Goal: Task Accomplishment & Management: Manage account settings

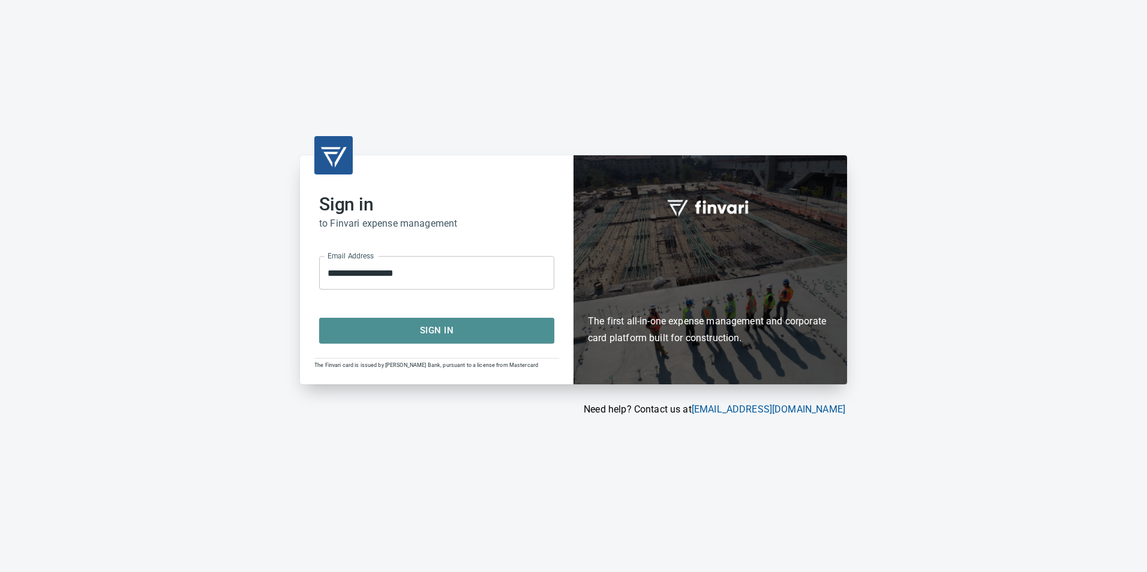
click at [471, 324] on span "Sign In" at bounding box center [436, 331] width 209 height 16
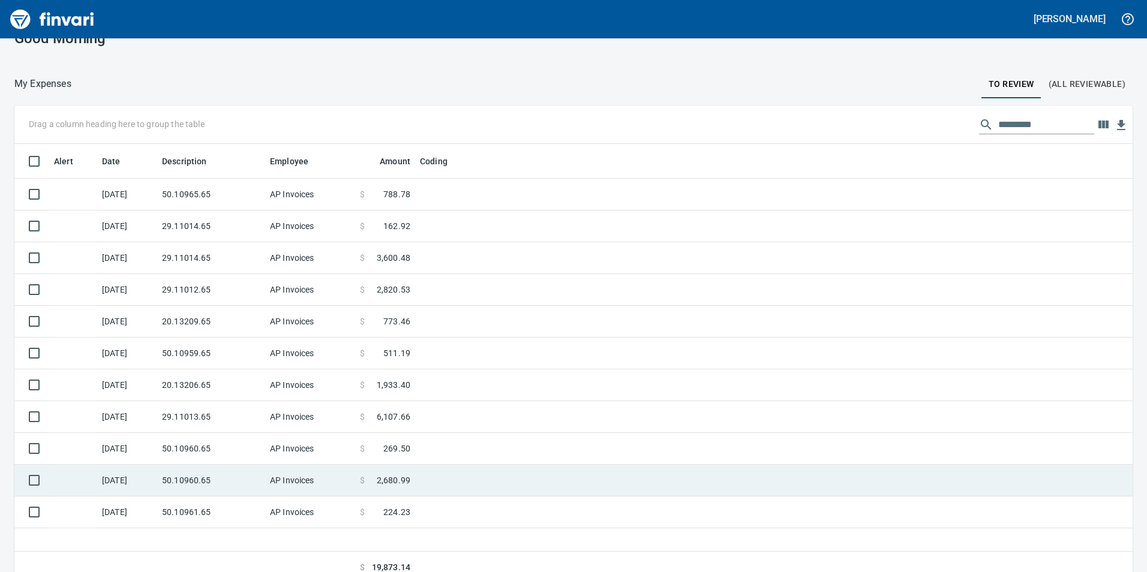
scroll to position [35, 0]
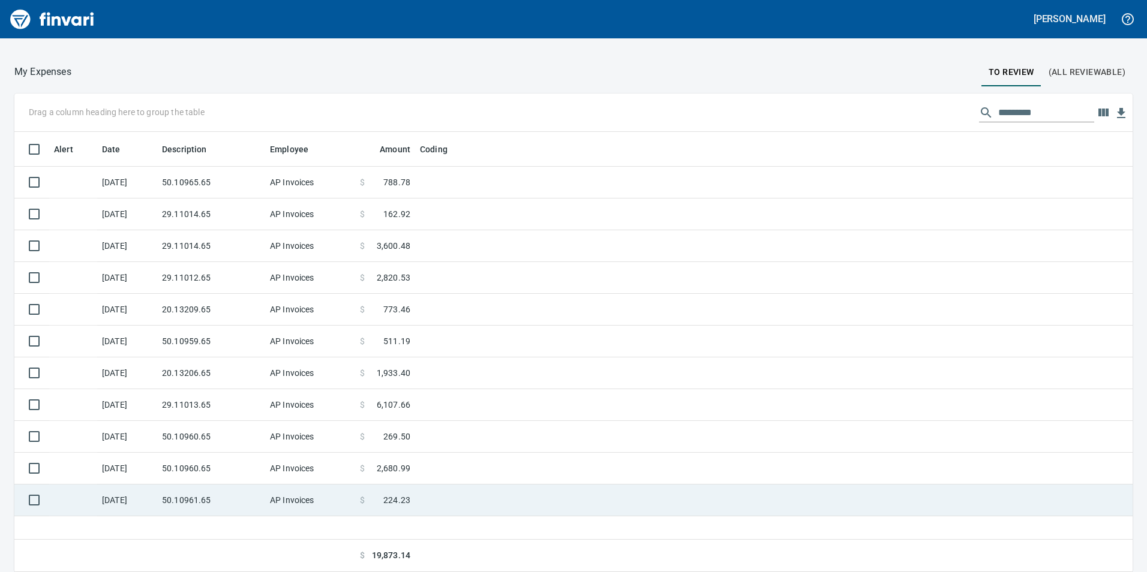
click at [266, 492] on td "AP Invoices" at bounding box center [310, 501] width 90 height 32
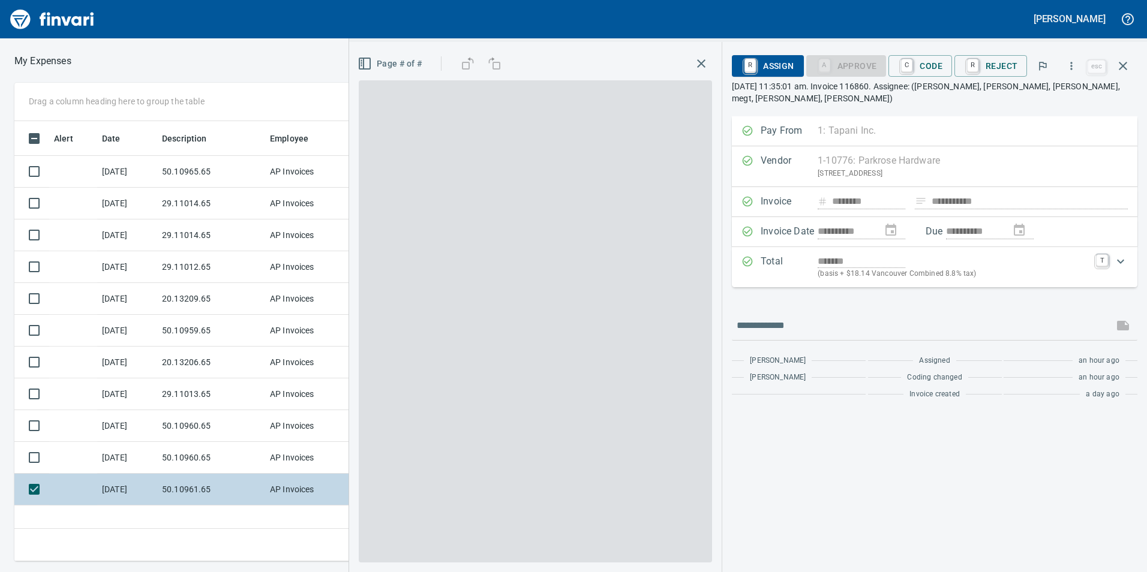
scroll to position [431, 809]
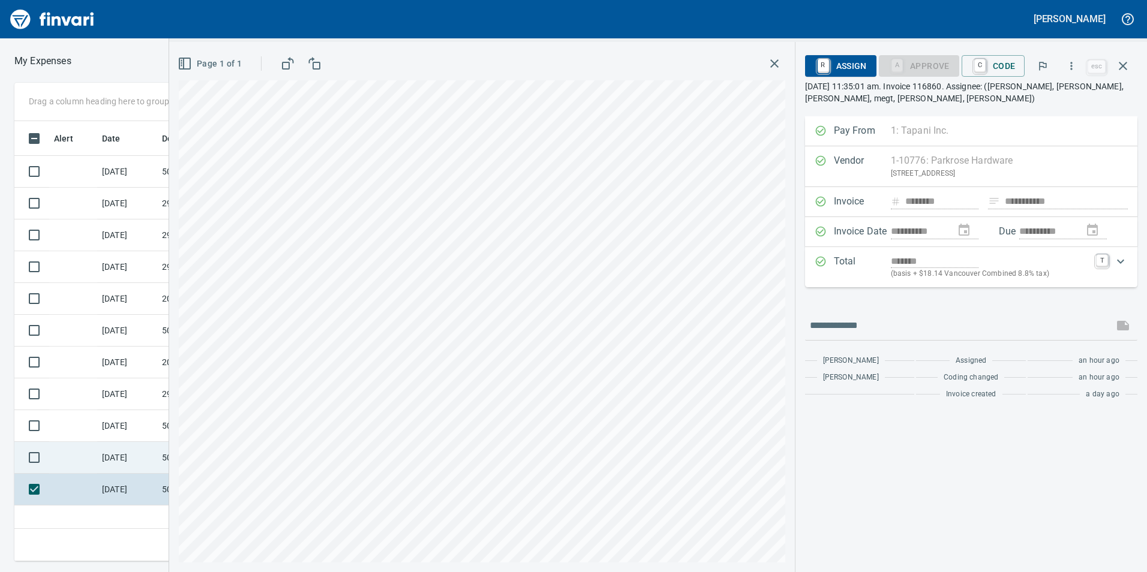
click at [148, 459] on td "[DATE]" at bounding box center [127, 458] width 60 height 32
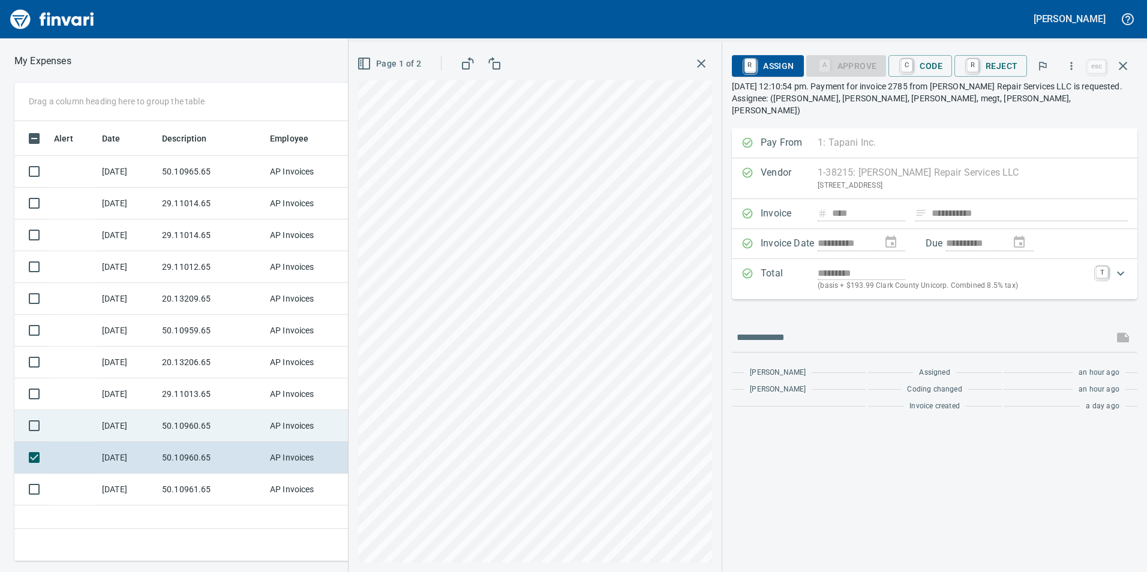
click at [167, 425] on td "50.10960.65" at bounding box center [211, 426] width 108 height 32
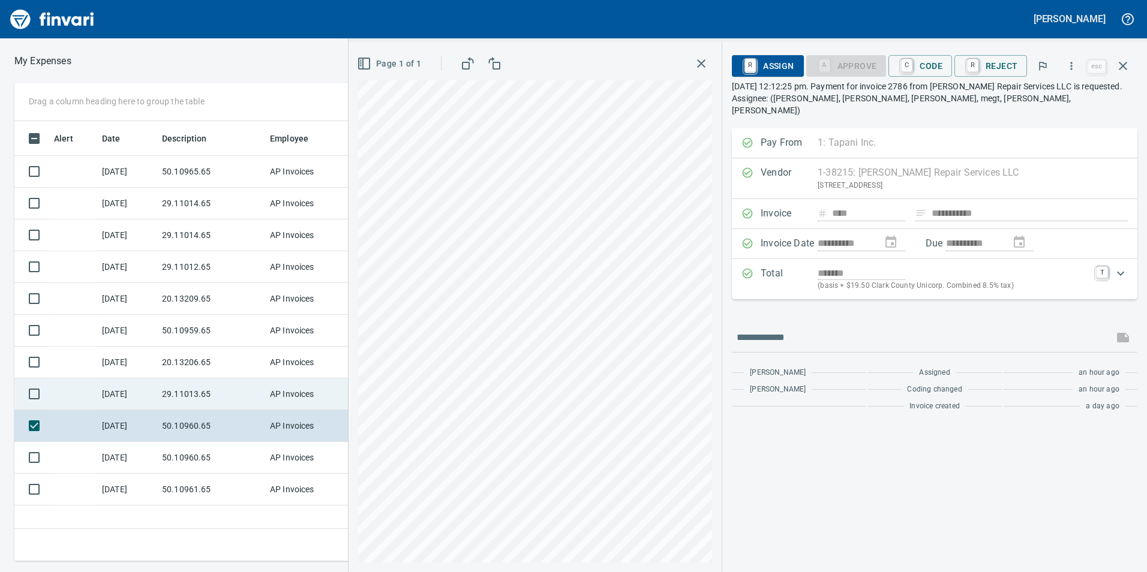
click at [181, 385] on td "29.11013.65" at bounding box center [211, 394] width 108 height 32
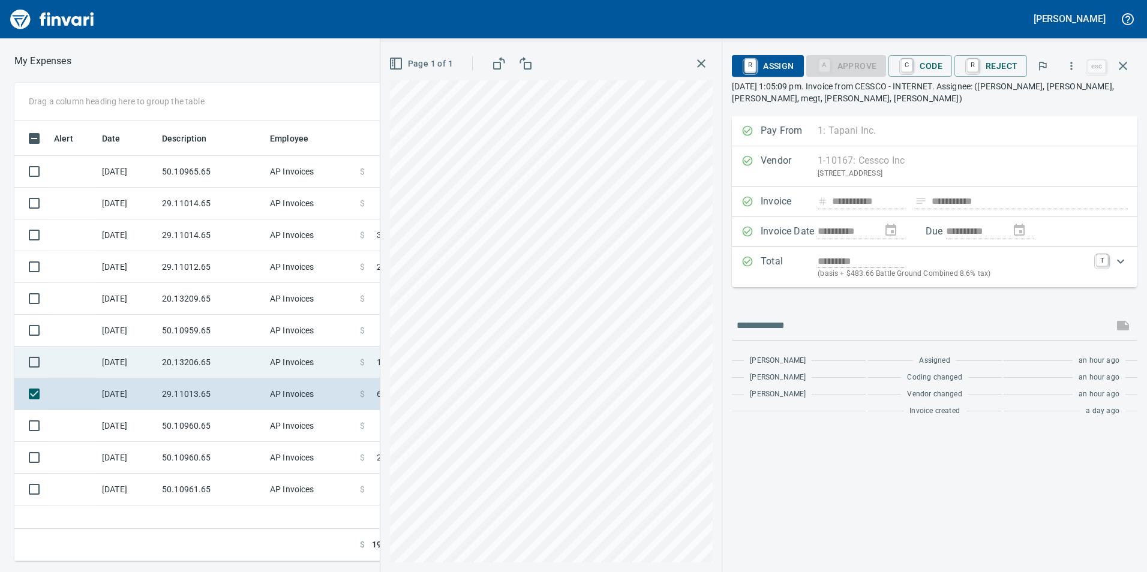
click at [187, 353] on td "20.13206.65" at bounding box center [211, 363] width 108 height 32
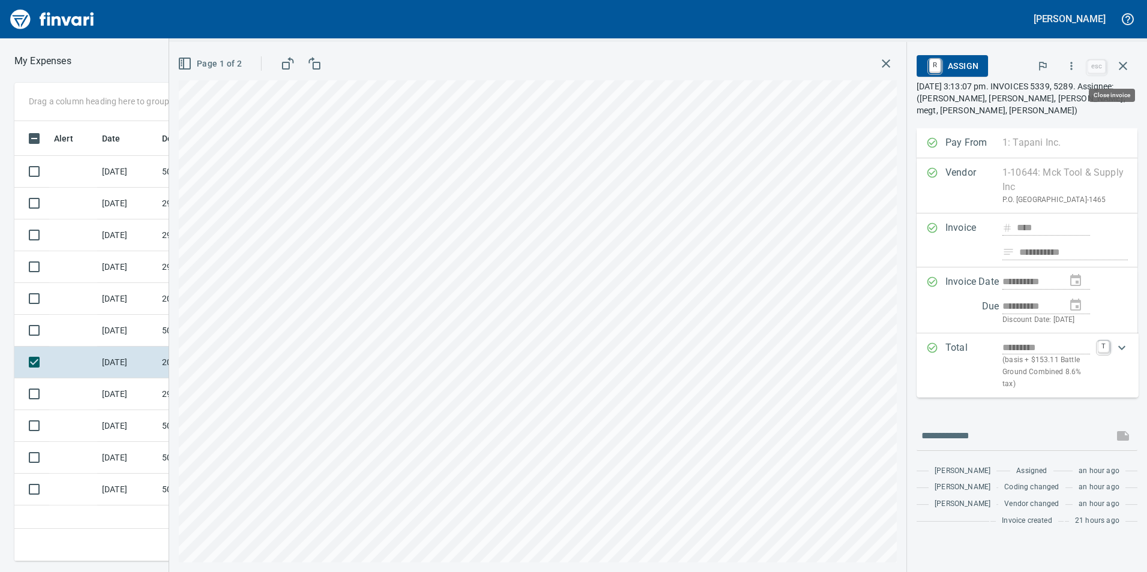
scroll to position [431, 809]
click at [1073, 62] on icon "button" at bounding box center [1071, 66] width 12 height 12
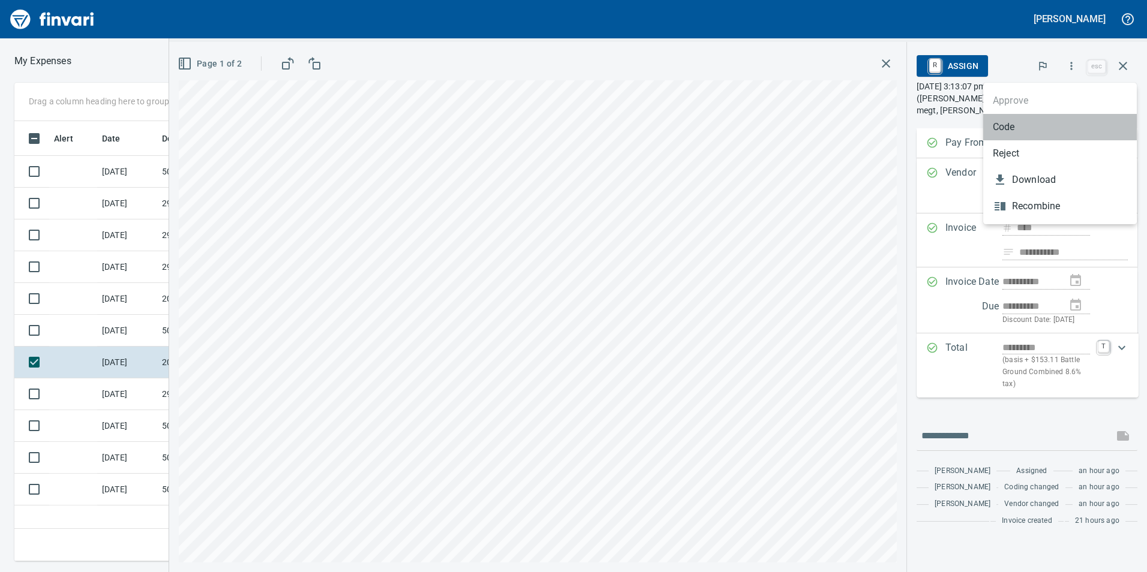
drag, startPoint x: 1027, startPoint y: 116, endPoint x: 1003, endPoint y: 156, distance: 46.8
click at [1027, 116] on li "Code" at bounding box center [1060, 127] width 154 height 26
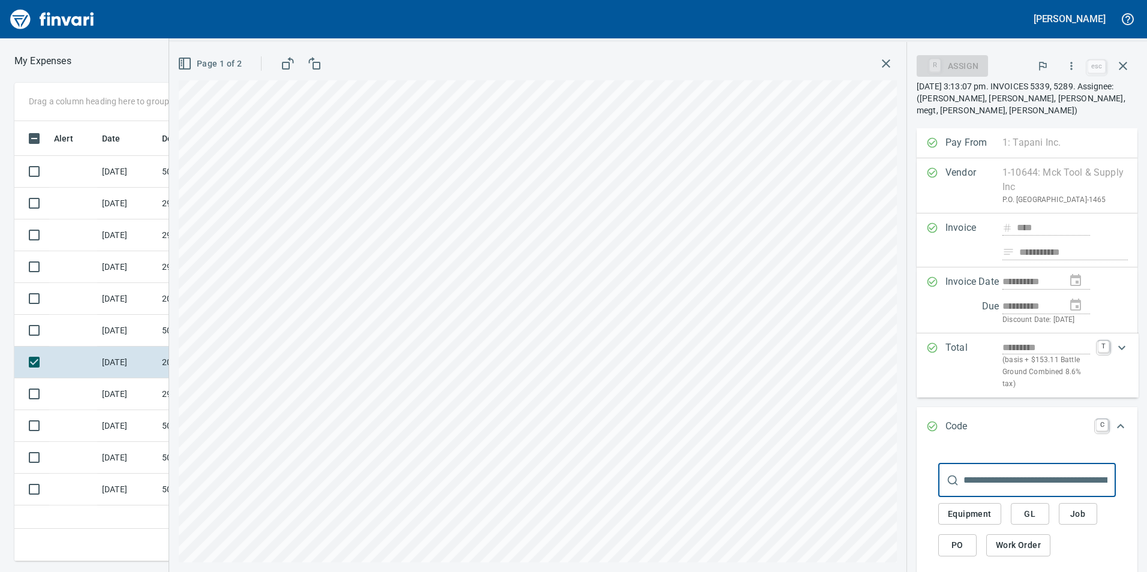
scroll to position [103, 0]
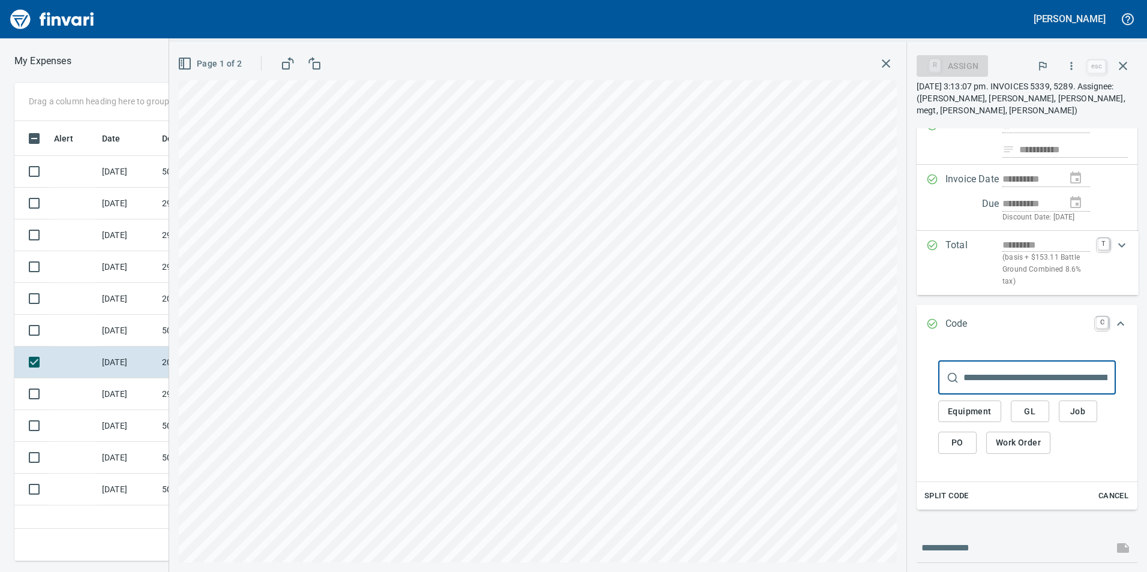
click at [1025, 404] on span "GL" at bounding box center [1029, 411] width 19 height 15
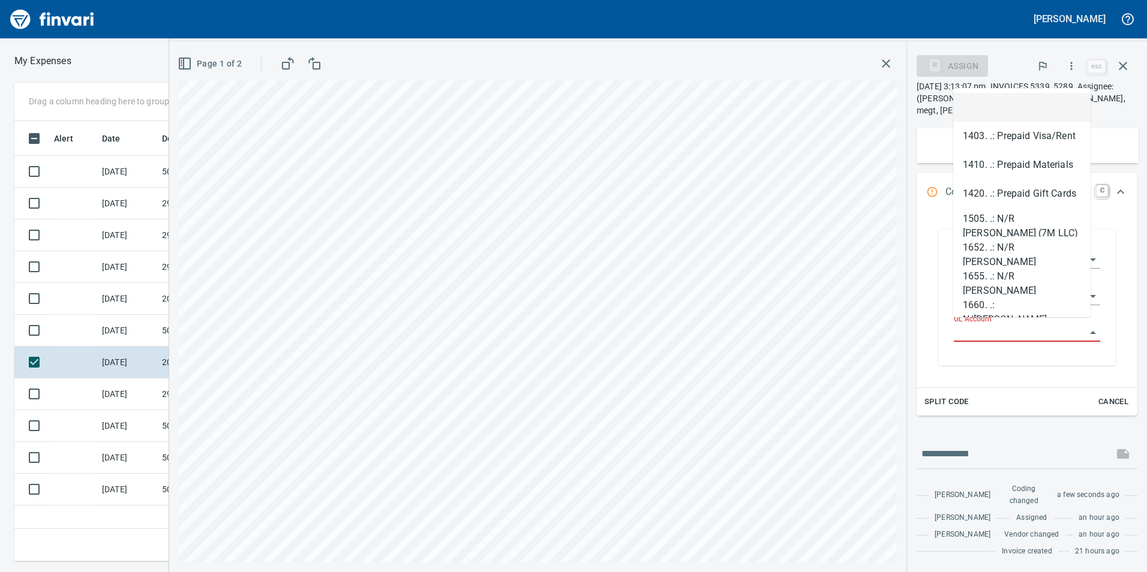
scroll to position [431, 809]
click at [987, 327] on input "GL Account" at bounding box center [1020, 332] width 132 height 17
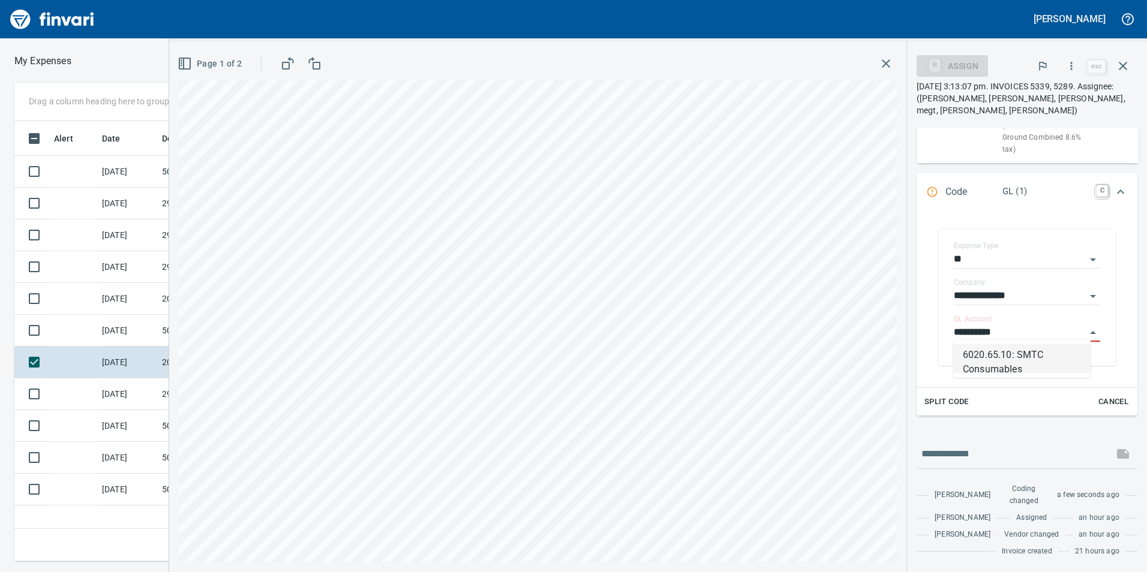
click at [1016, 368] on li "6020.65.10: SMTC Consumables" at bounding box center [1021, 358] width 137 height 29
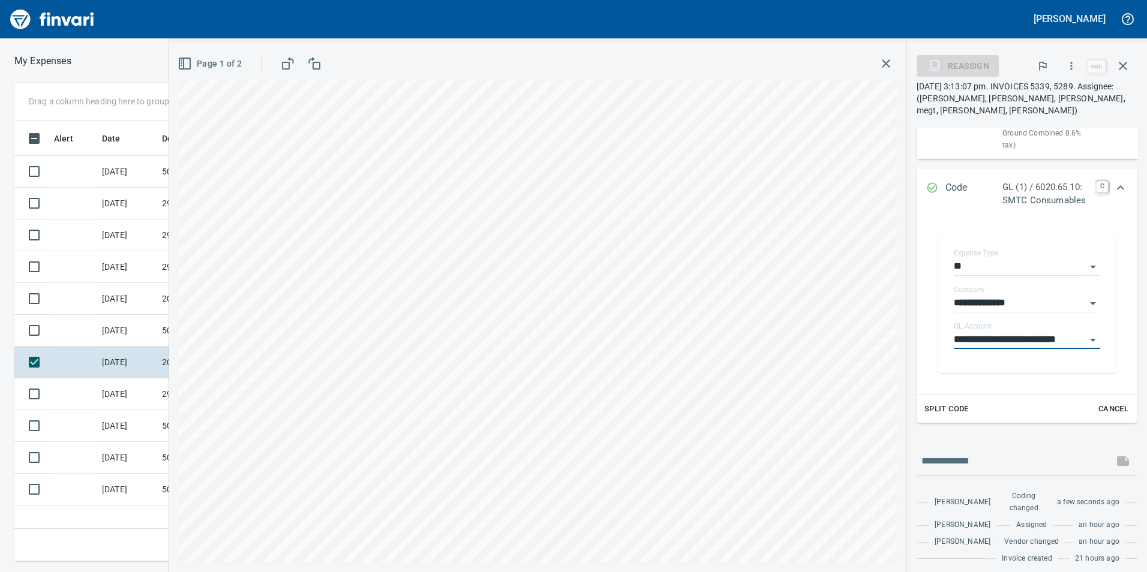
type input "**********"
click at [1118, 188] on div "Expand" at bounding box center [1120, 187] width 29 height 29
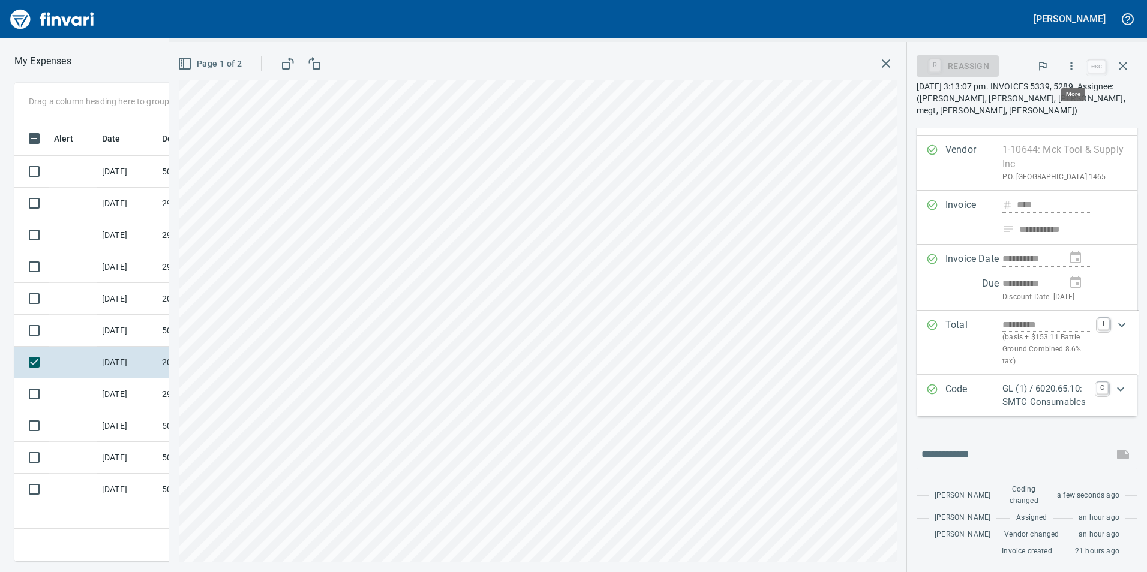
click at [1076, 63] on icon "button" at bounding box center [1071, 66] width 12 height 12
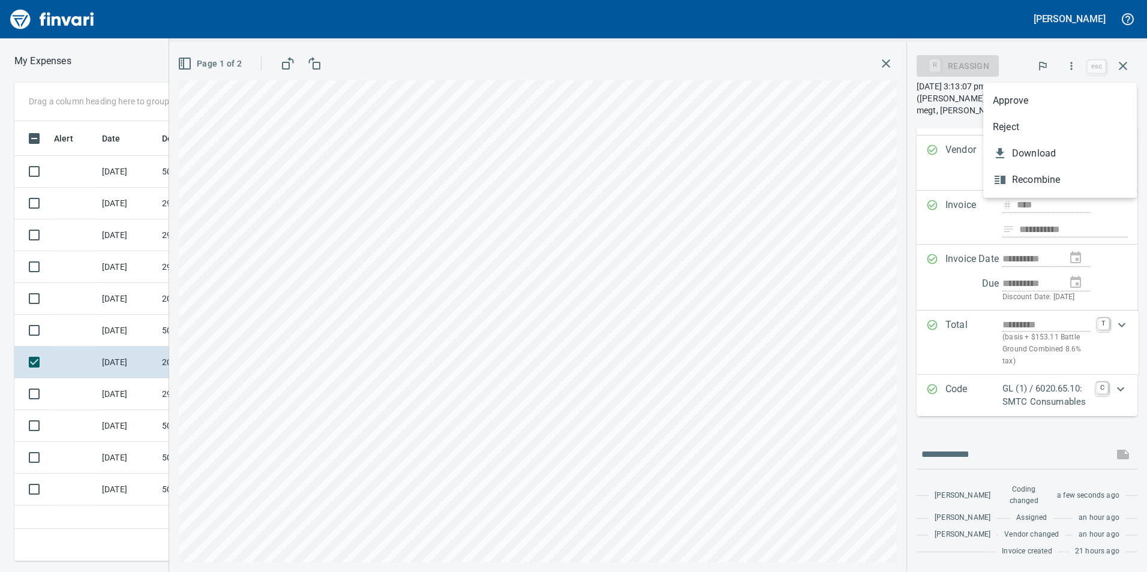
click at [1012, 99] on span "Approve" at bounding box center [1059, 101] width 134 height 14
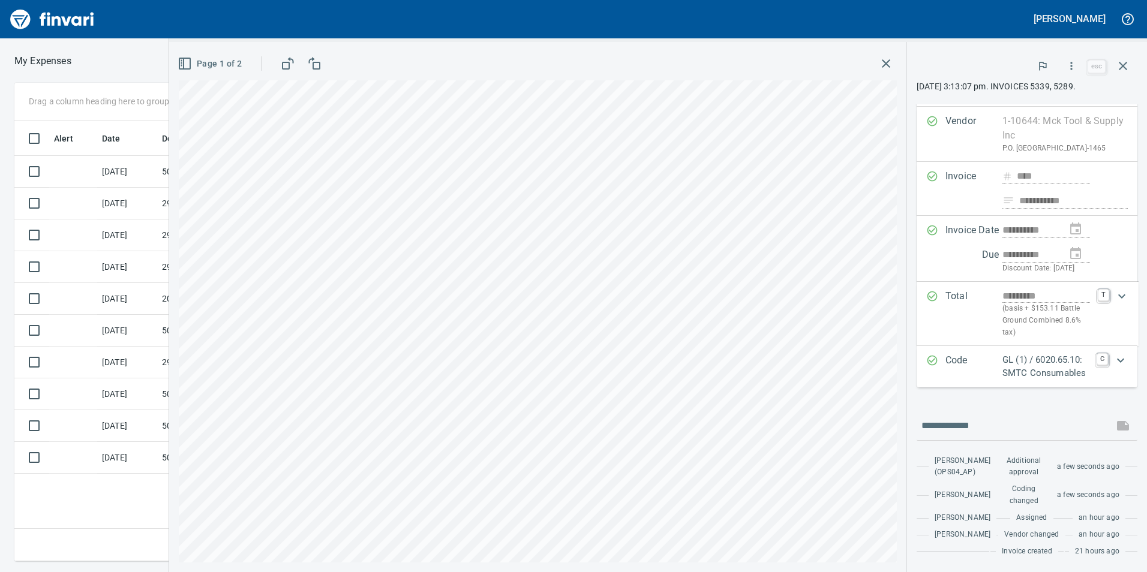
scroll to position [69, 0]
drag, startPoint x: 1124, startPoint y: 74, endPoint x: 799, endPoint y: 157, distance: 335.4
click at [1124, 74] on button "button" at bounding box center [1122, 66] width 29 height 29
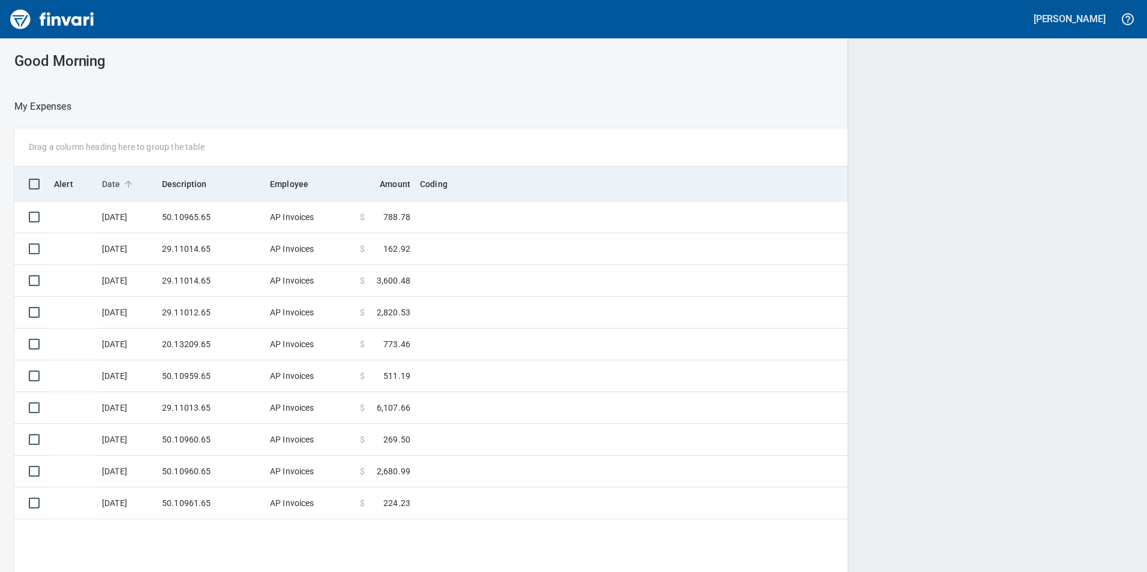
scroll to position [1, 1]
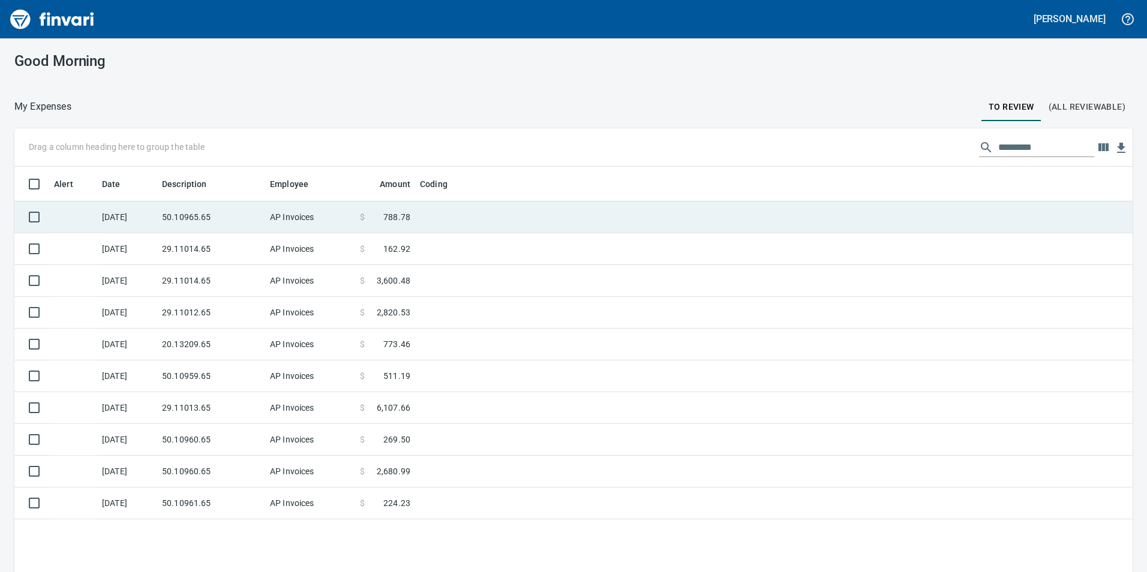
click at [121, 219] on td "[DATE]" at bounding box center [127, 217] width 60 height 32
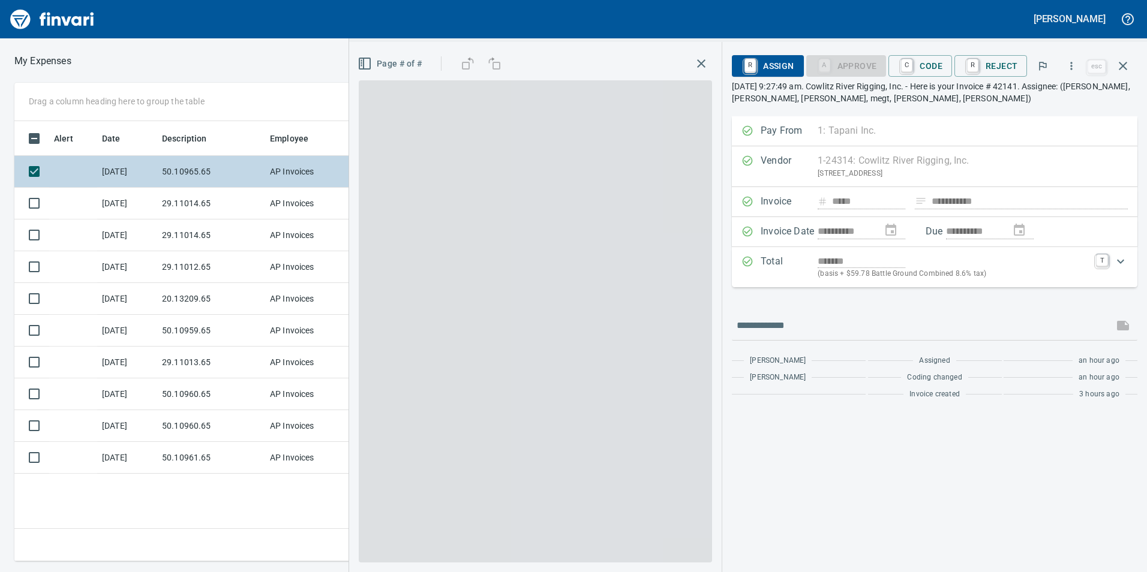
scroll to position [431, 809]
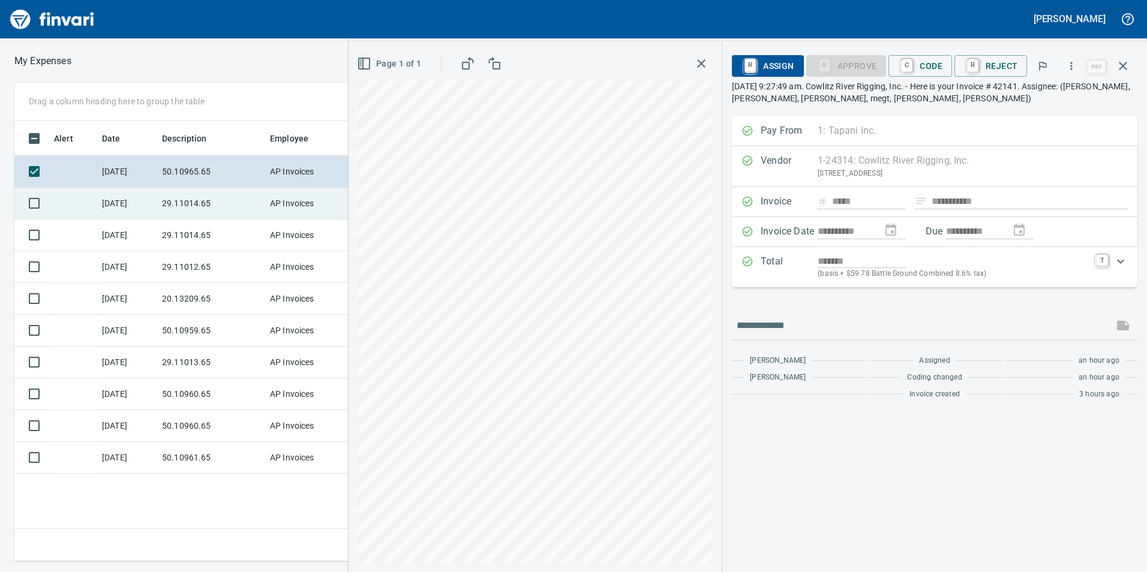
click at [132, 208] on td "[DATE]" at bounding box center [127, 204] width 60 height 32
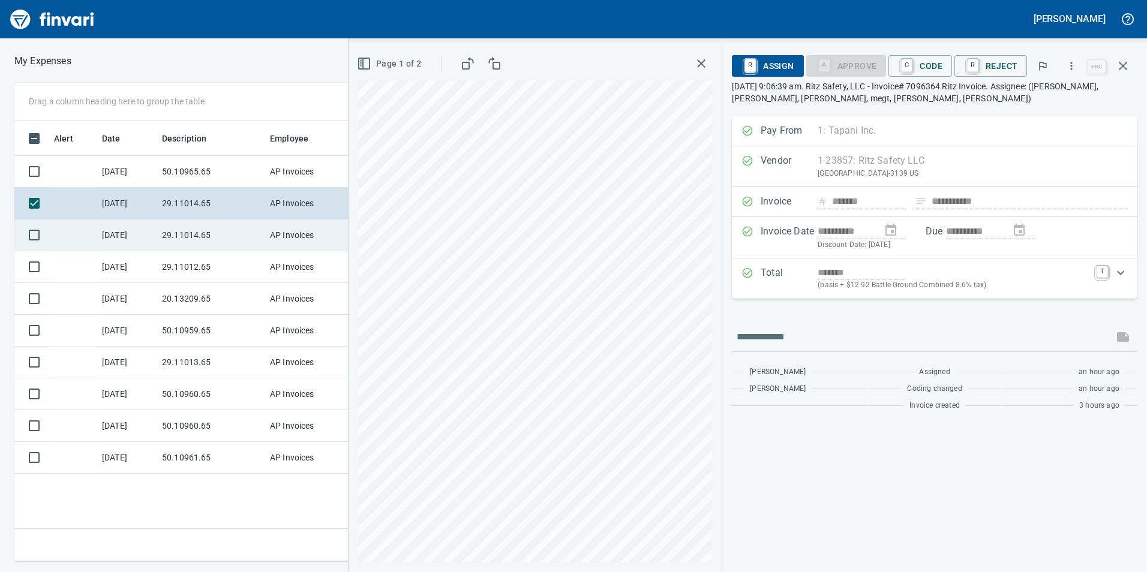
click at [138, 227] on td "[DATE]" at bounding box center [127, 235] width 60 height 32
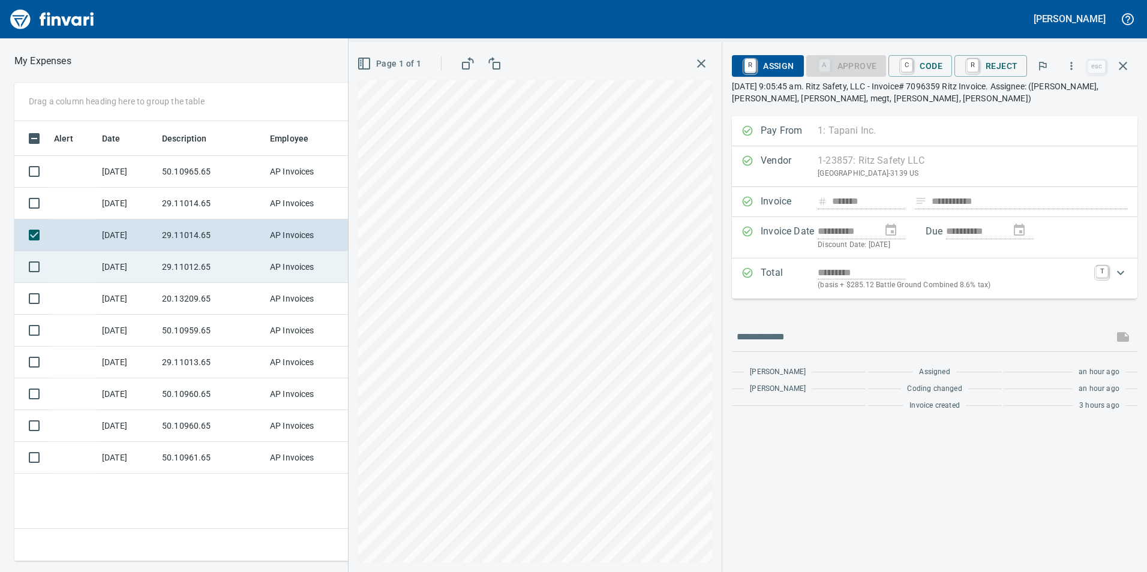
click at [160, 271] on td "29.11012.65" at bounding box center [211, 267] width 108 height 32
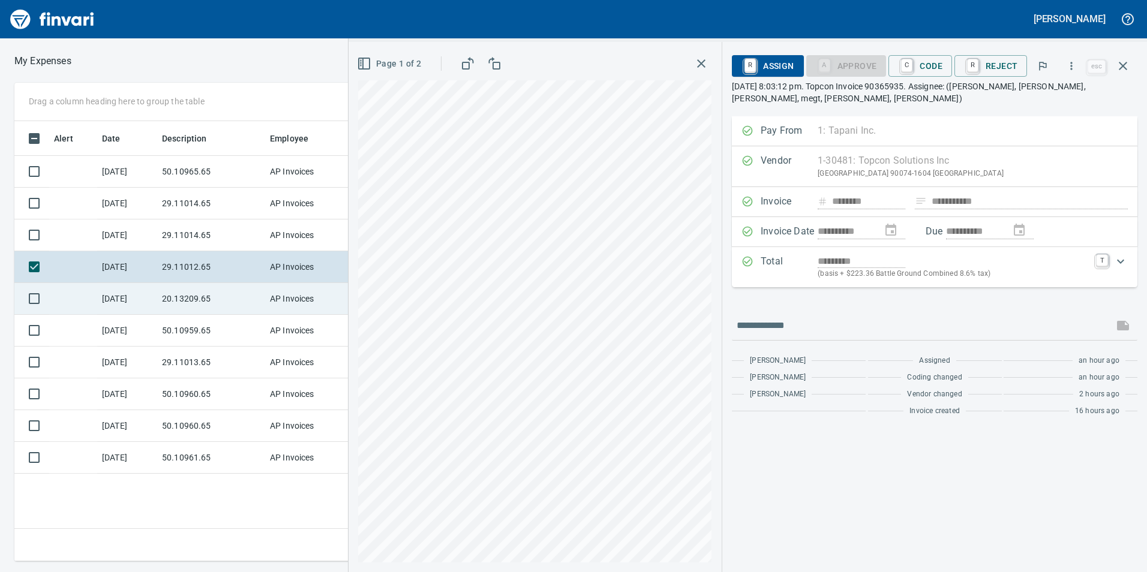
click at [170, 296] on td "20.13209.65" at bounding box center [211, 299] width 108 height 32
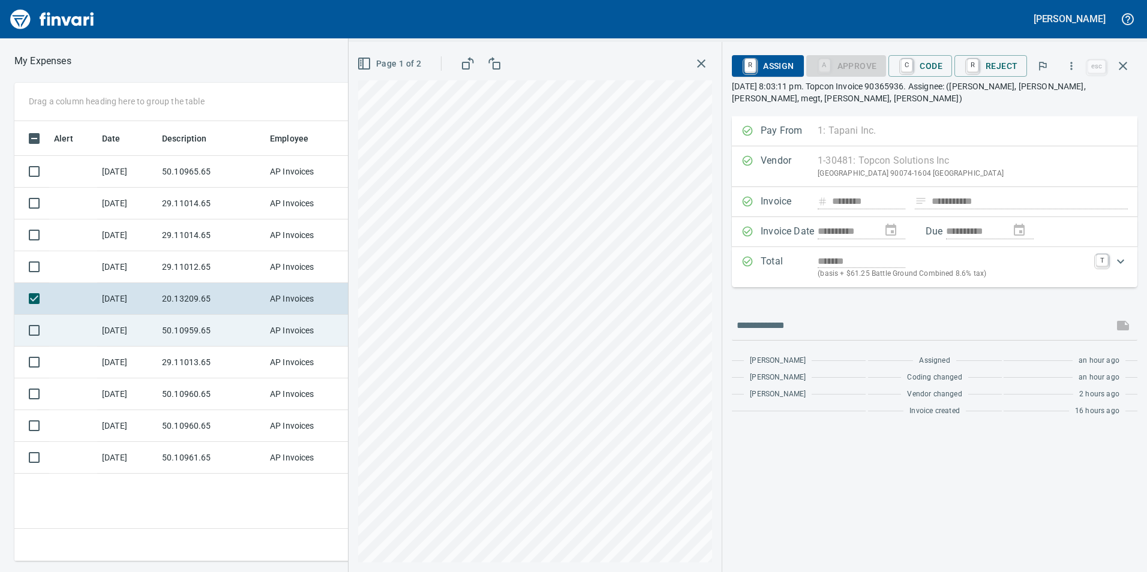
click at [185, 338] on td "50.10959.65" at bounding box center [211, 331] width 108 height 32
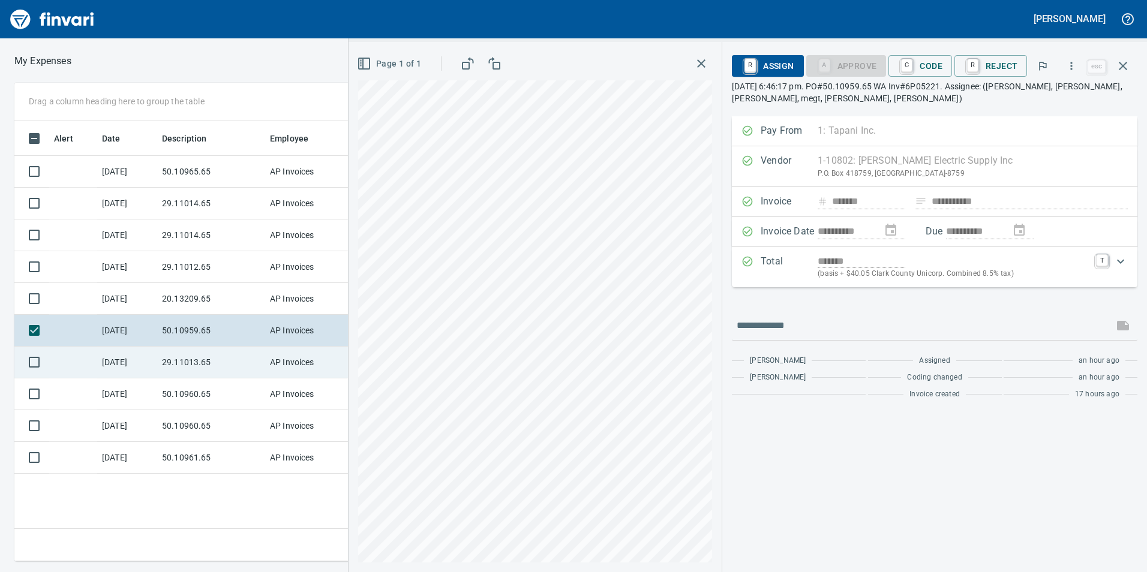
click at [186, 353] on td "29.11013.65" at bounding box center [211, 363] width 108 height 32
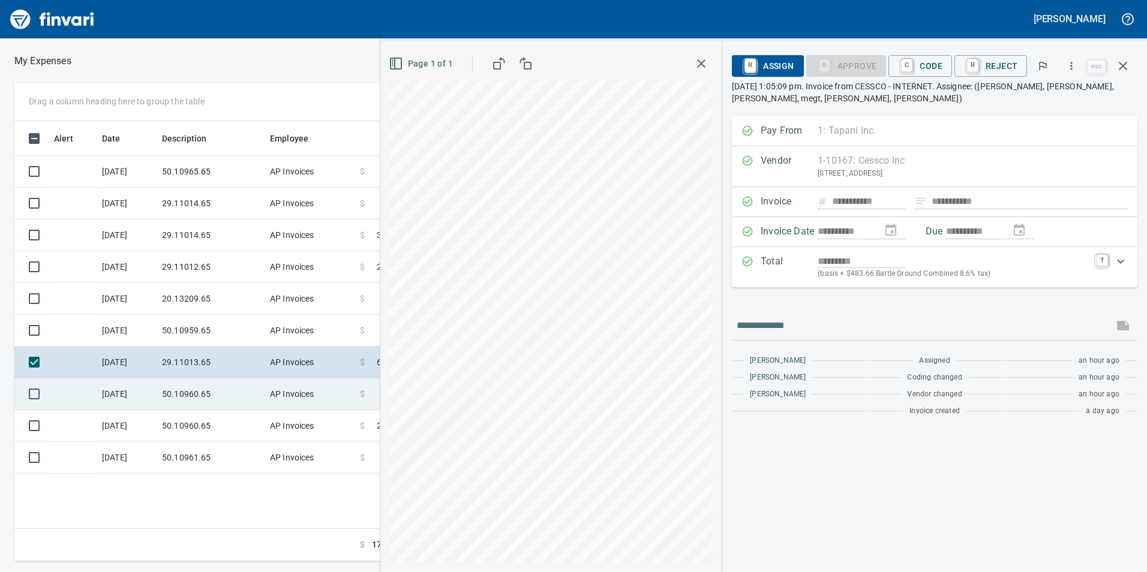
click at [181, 395] on td "50.10960.65" at bounding box center [211, 394] width 108 height 32
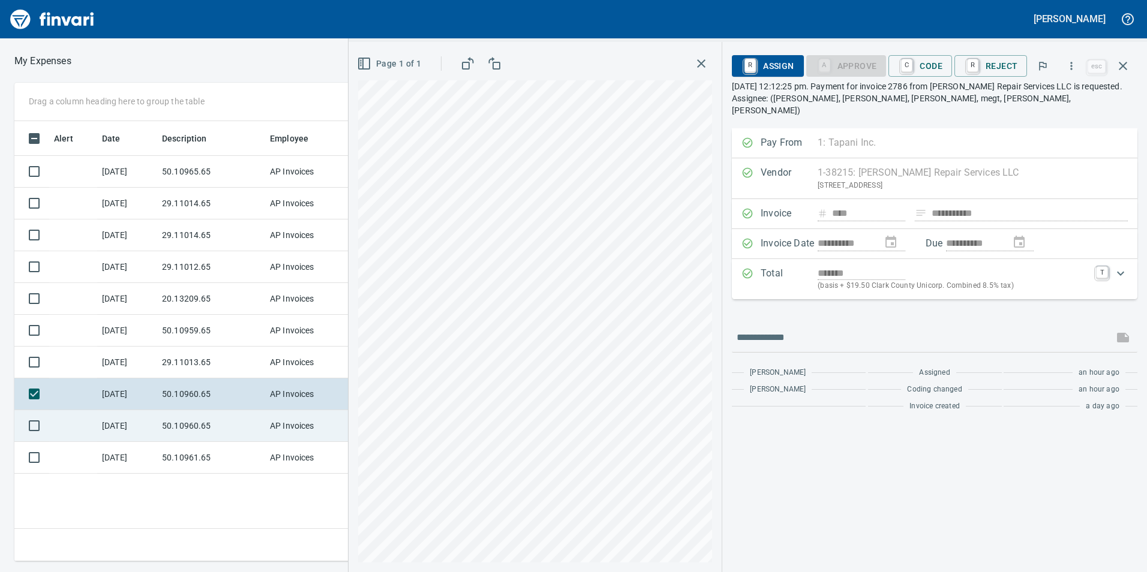
click at [173, 420] on td "50.10960.65" at bounding box center [211, 426] width 108 height 32
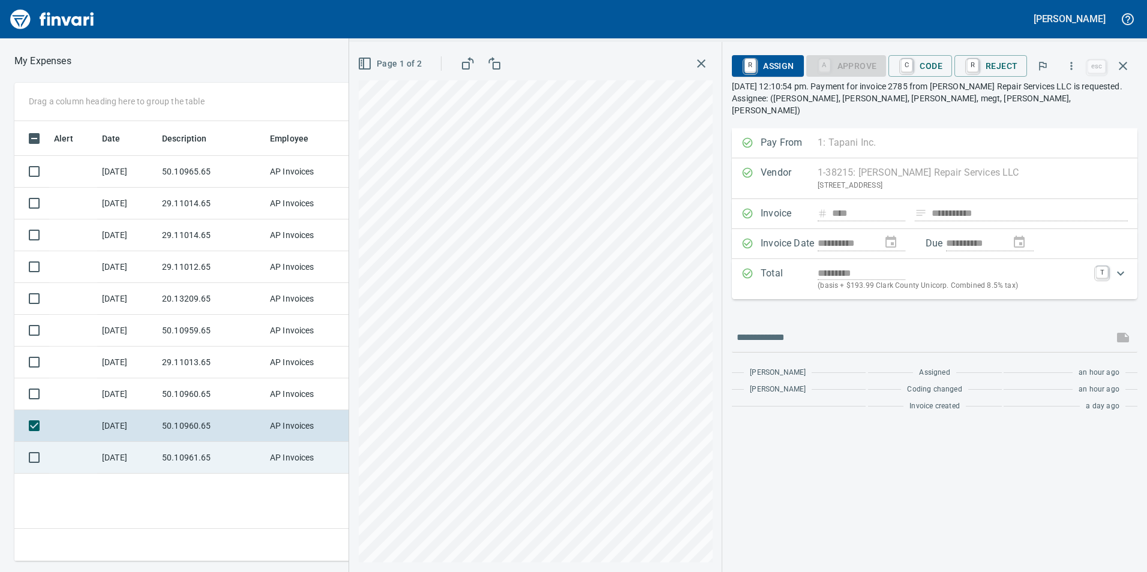
click at [161, 450] on td "50.10961.65" at bounding box center [211, 458] width 108 height 32
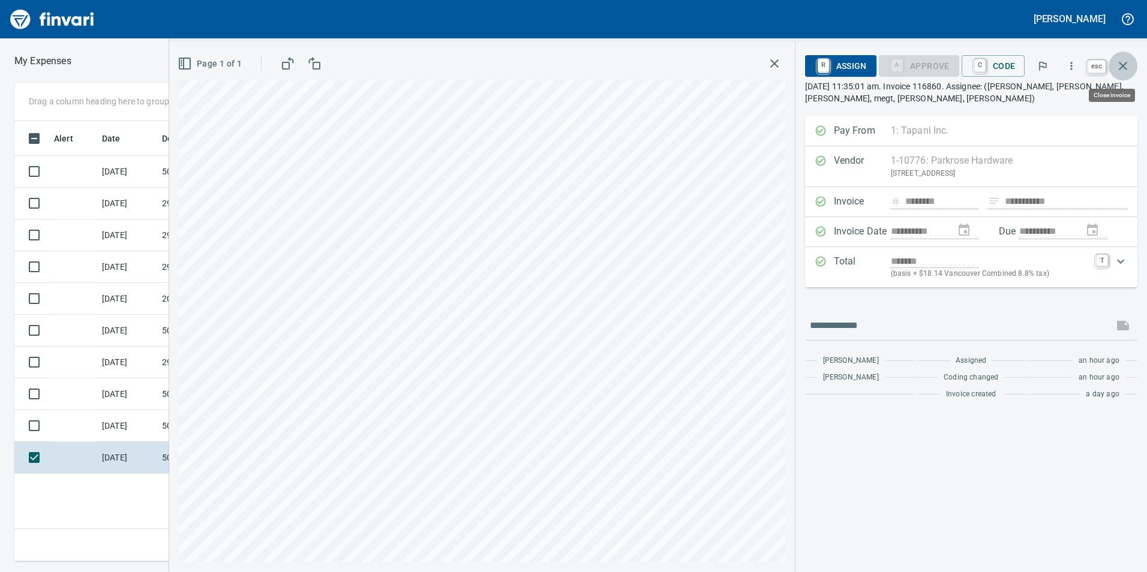
click at [1117, 70] on icon "button" at bounding box center [1122, 66] width 14 height 14
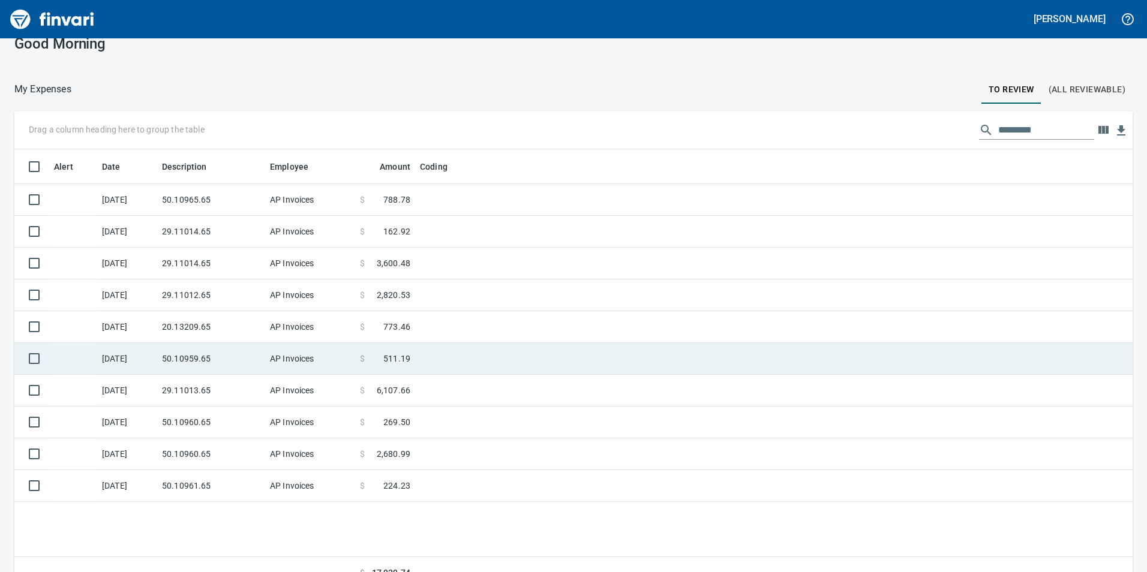
scroll to position [35, 0]
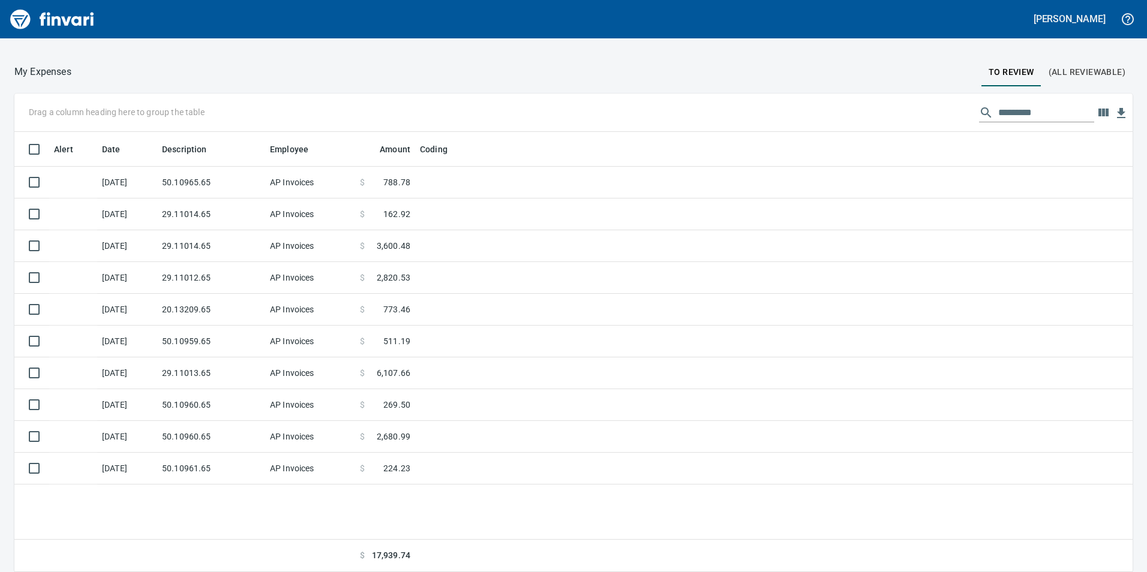
click at [998, 103] on input "text" at bounding box center [1046, 112] width 96 height 19
click at [1100, 73] on span "(All Reviewable)" at bounding box center [1086, 72] width 77 height 15
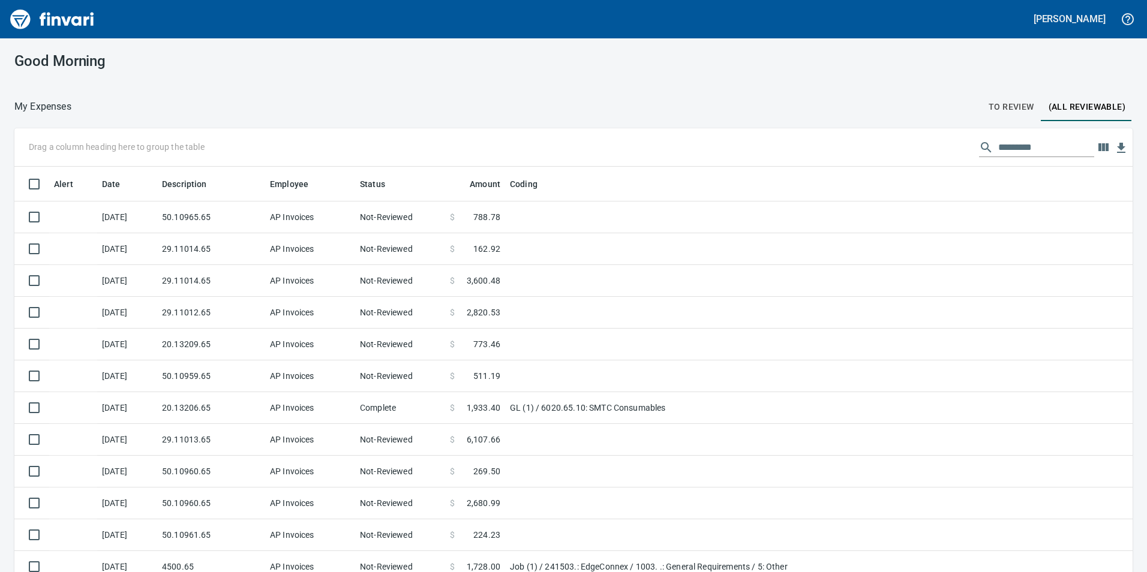
scroll to position [431, 1091]
click at [1020, 106] on span "To Review" at bounding box center [1011, 107] width 46 height 15
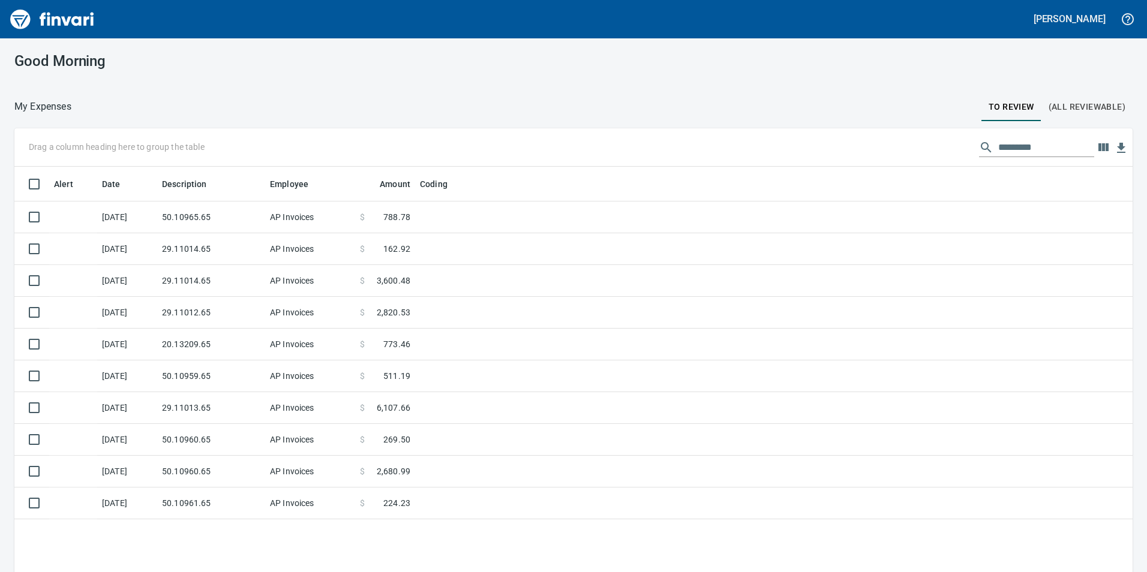
scroll to position [431, 1100]
drag, startPoint x: 1023, startPoint y: 134, endPoint x: 1021, endPoint y: 145, distance: 11.6
click at [1023, 134] on div "Drag a column heading here to group the table" at bounding box center [573, 147] width 1118 height 38
click at [1021, 145] on input "text" at bounding box center [1046, 147] width 96 height 19
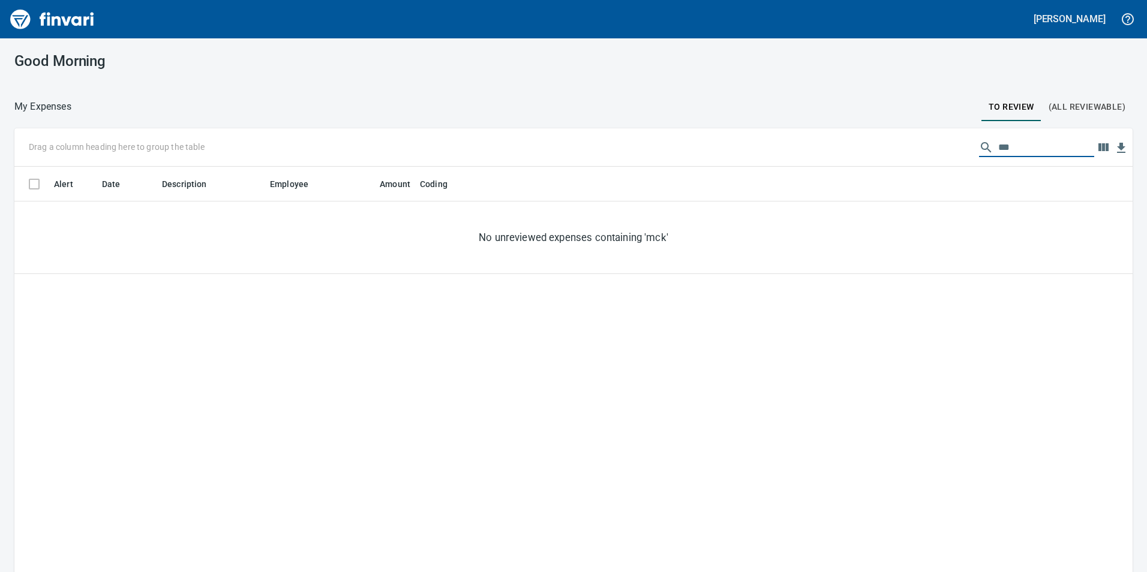
type input "***"
click at [1090, 109] on span "(All Reviewable)" at bounding box center [1086, 107] width 77 height 15
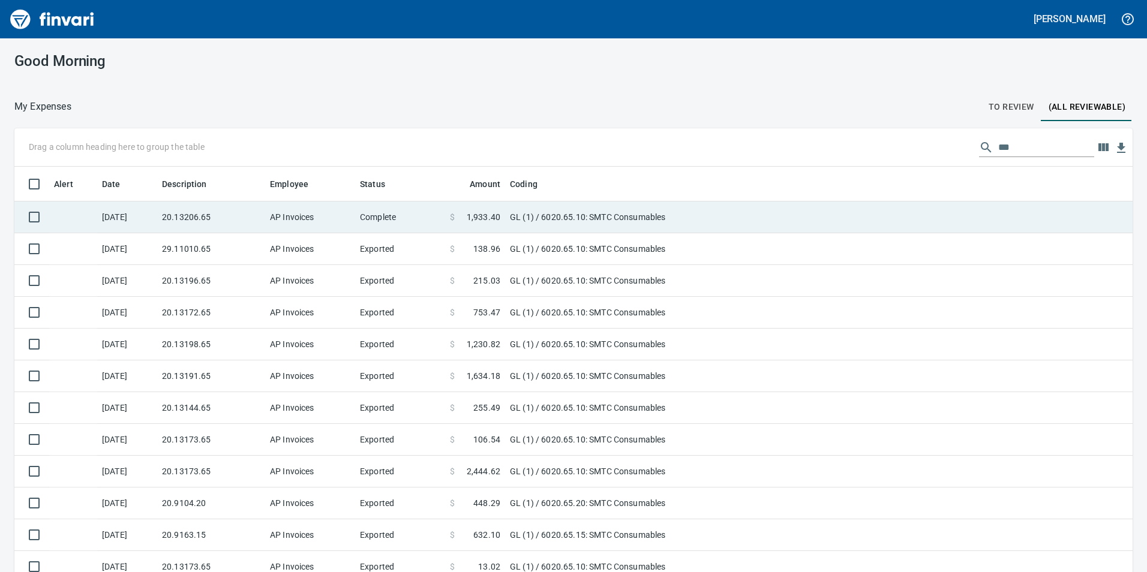
click at [209, 210] on td "20.13206.65" at bounding box center [211, 217] width 108 height 32
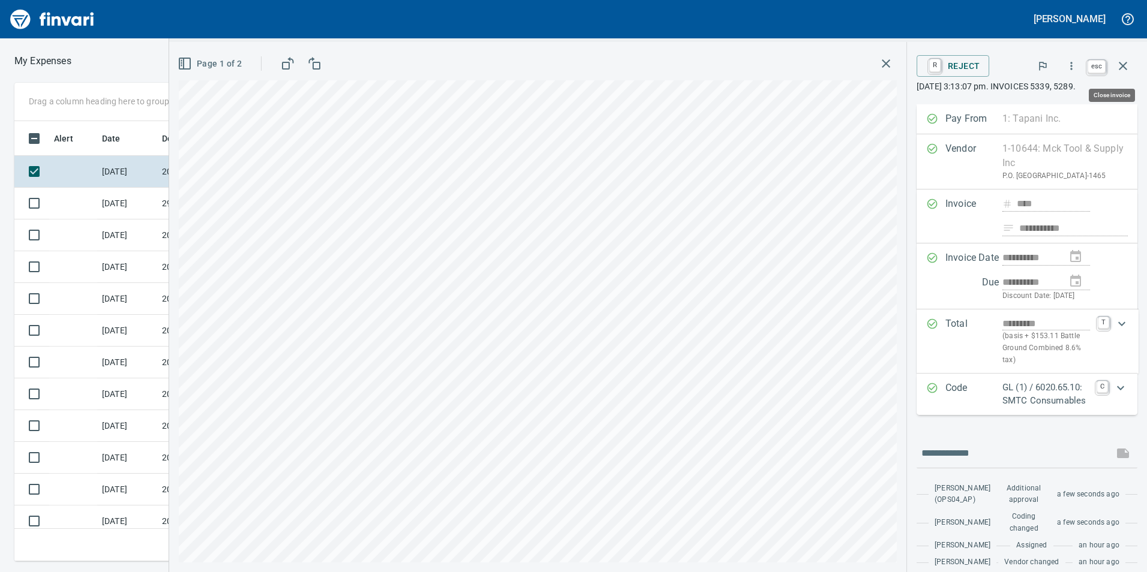
scroll to position [431, 800]
click at [1123, 68] on icon "button" at bounding box center [1122, 66] width 14 height 14
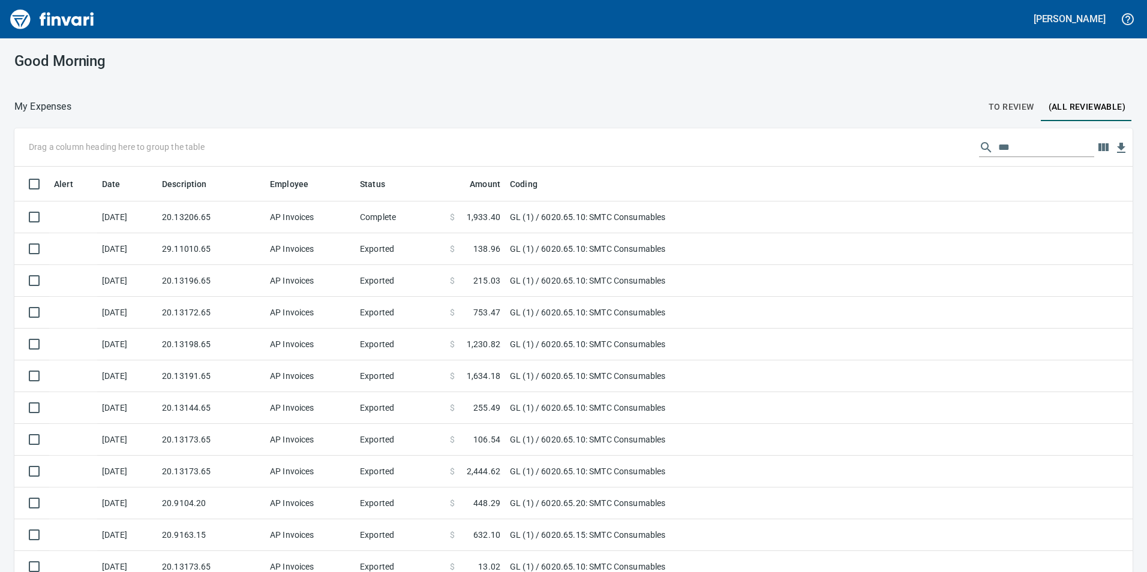
scroll to position [1, 1]
click at [985, 115] on button "To Review" at bounding box center [1011, 106] width 60 height 29
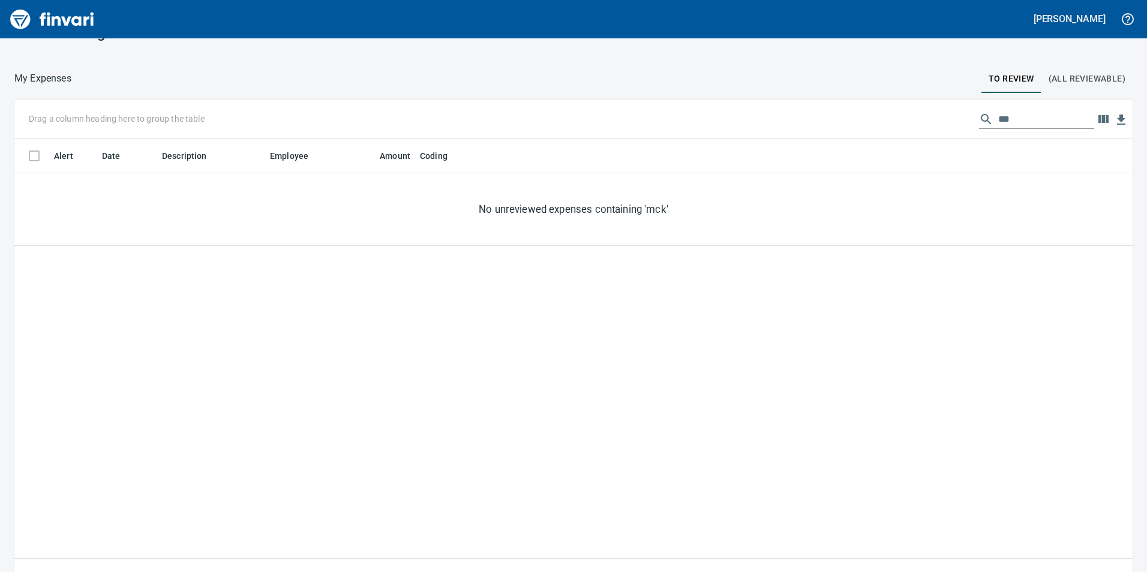
scroll to position [35, 0]
